Goal: Task Accomplishment & Management: Manage account settings

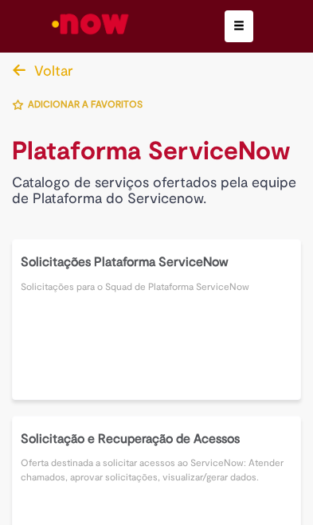
click at [107, 22] on img "Ir para a Homepage" at bounding box center [90, 24] width 82 height 32
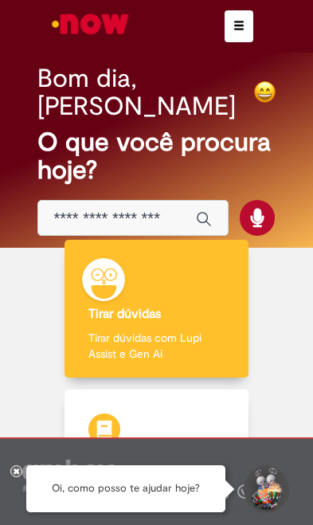
click at [235, 20] on span "button" at bounding box center [238, 25] width 11 height 11
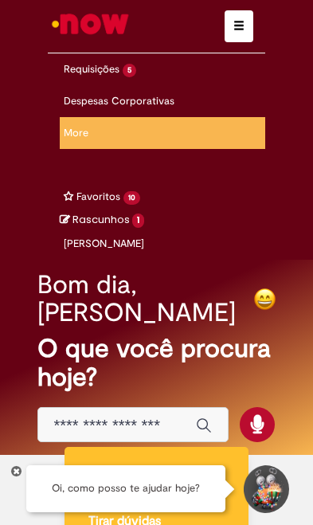
click at [0, 0] on link "Exibir Todas as Solicitações" at bounding box center [0, 0] width 0 height 0
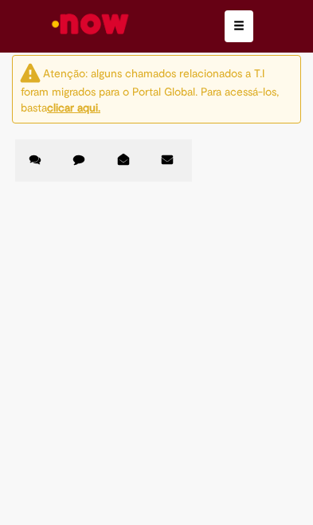
scroll to position [272, 0]
click at [0, 0] on td "R13451109" at bounding box center [0, 0] width 0 height 0
click at [0, 0] on span "R13451109" at bounding box center [0, 0] width 0 height 0
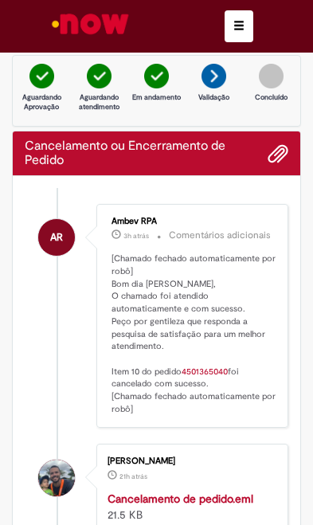
scroll to position [507, 0]
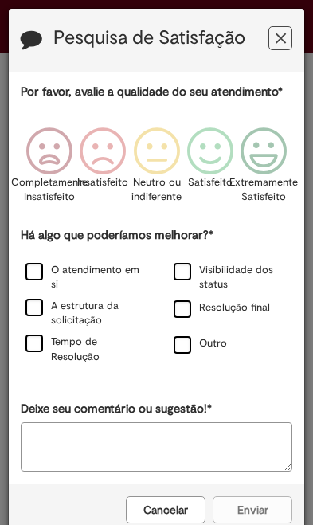
scroll to position [-1, 0]
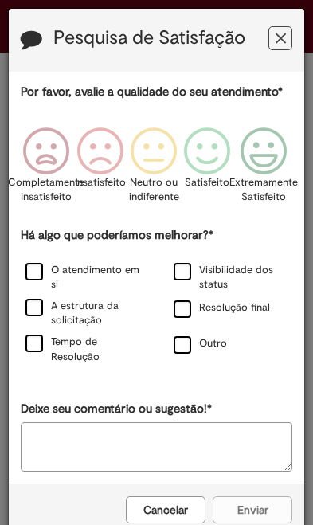
click at [260, 171] on icon "Feedback" at bounding box center [264, 151] width 60 height 48
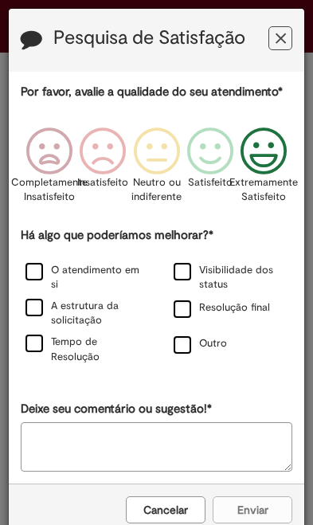
click at [57, 364] on label "Tempo de Resolução" at bounding box center [84, 348] width 118 height 29
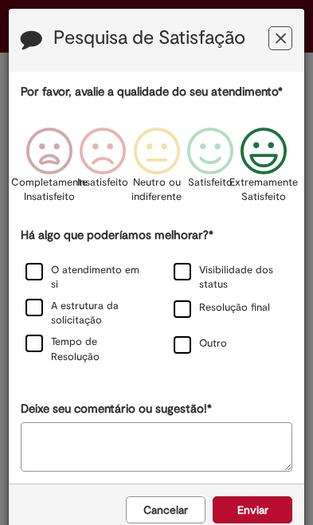
click at [251, 511] on button "Enviar" at bounding box center [253, 509] width 80 height 27
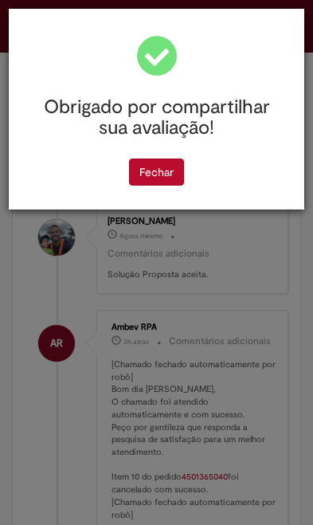
click at [170, 182] on button "Fechar" at bounding box center [156, 171] width 55 height 27
